Goal: Transaction & Acquisition: Purchase product/service

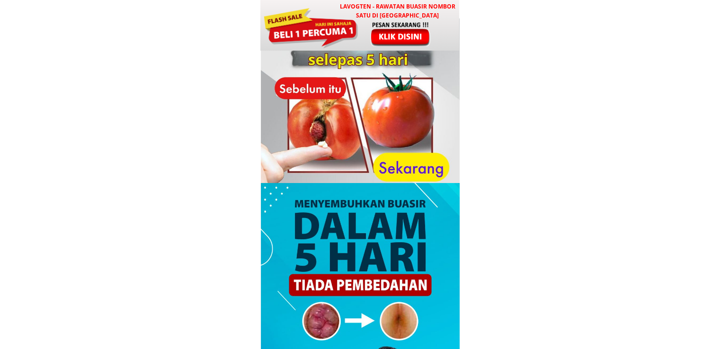
click at [369, 38] on div at bounding box center [400, 34] width 79 height 26
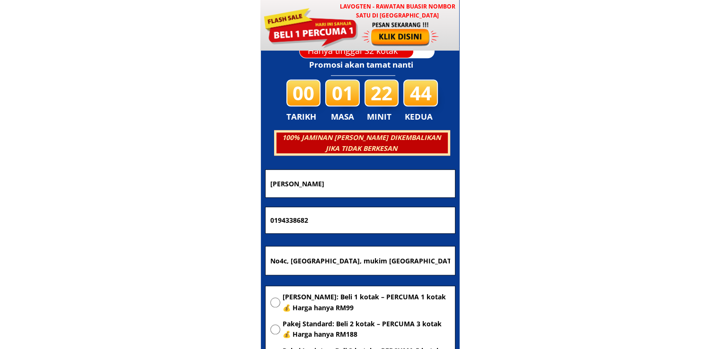
scroll to position [4562, 0]
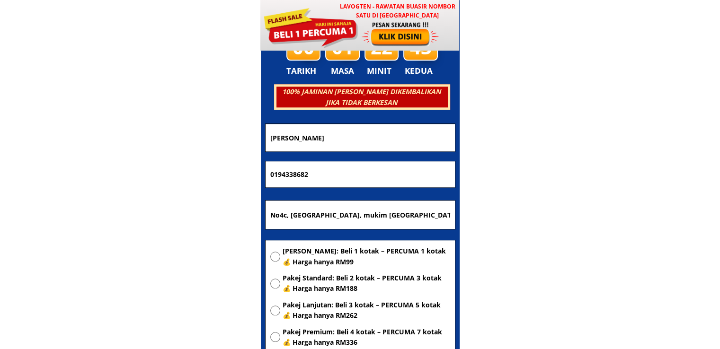
click at [362, 209] on input "No4c, [GEOGRAPHIC_DATA], mukim [GEOGRAPHIC_DATA], 06700, [GEOGRAPHIC_DATA], [GE…" at bounding box center [360, 215] width 185 height 28
paste input "ilai3 pasar boring"
type input "Nilai3 pasar boring"
click at [353, 248] on span "[PERSON_NAME]: Beli 1 kotak – PERCUMA 1 kotak 💰 Harga hanya RM99" at bounding box center [366, 256] width 168 height 21
radio input "true"
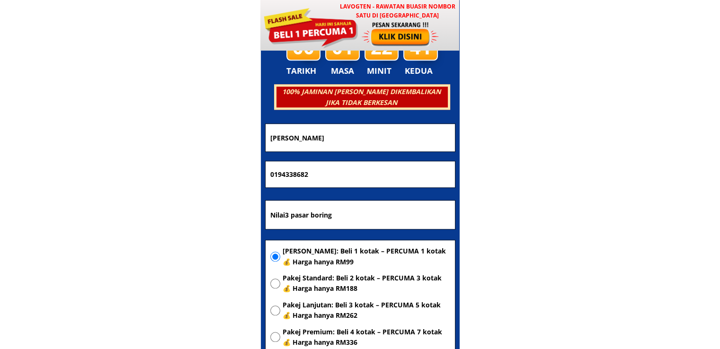
drag, startPoint x: 346, startPoint y: 173, endPoint x: 183, endPoint y: 173, distance: 163.2
click at [242, 173] on body "LAVOGTEN - Rawatan Buasir Nombor Satu di [GEOGRAPHIC_DATA] Dengarkan pengalaman…" at bounding box center [360, 271] width 720 height 9667
paste input "140216035"
type input "01140216035"
drag, startPoint x: 406, startPoint y: 131, endPoint x: 234, endPoint y: 134, distance: 171.3
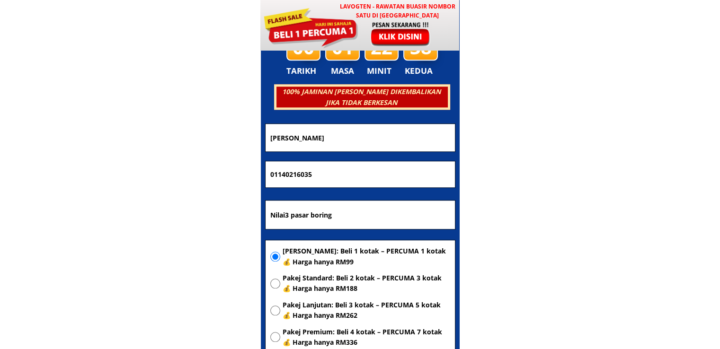
click at [270, 134] on input "[PERSON_NAME]" at bounding box center [360, 137] width 185 height 27
paste input "Afsar"
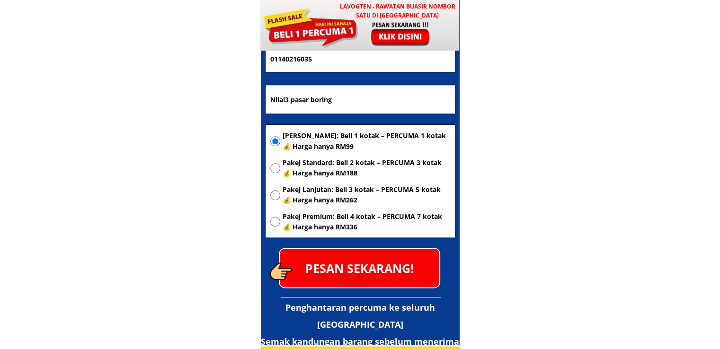
scroll to position [4704, 0]
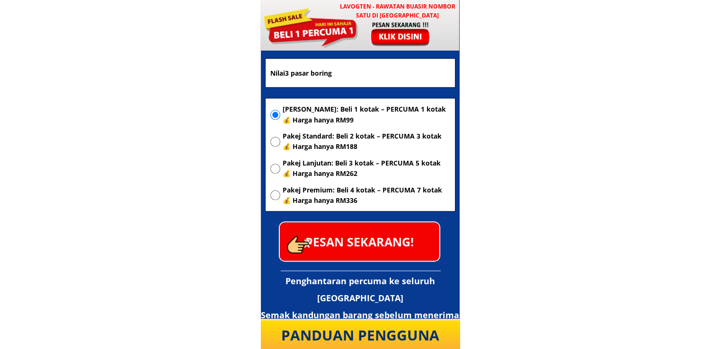
type input "Afsar"
click at [382, 243] on p "PESAN SEKARANG!" at bounding box center [359, 241] width 159 height 38
